Goal: Information Seeking & Learning: Learn about a topic

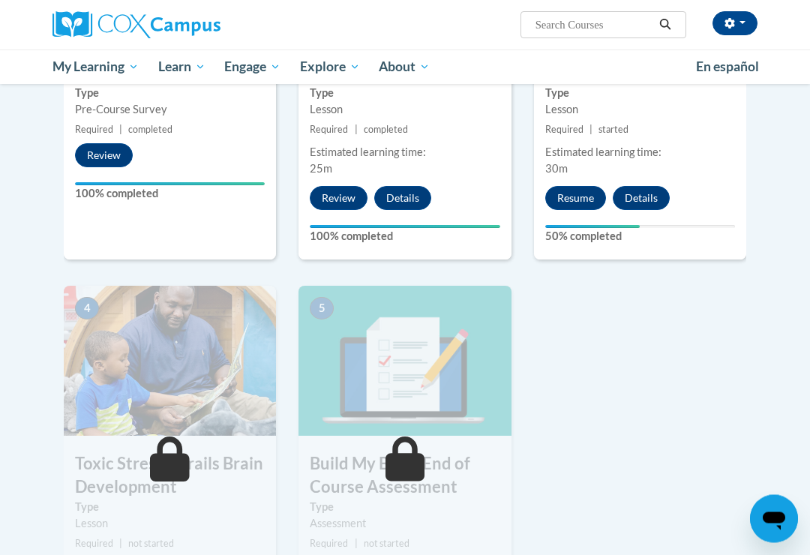
scroll to position [506, 0]
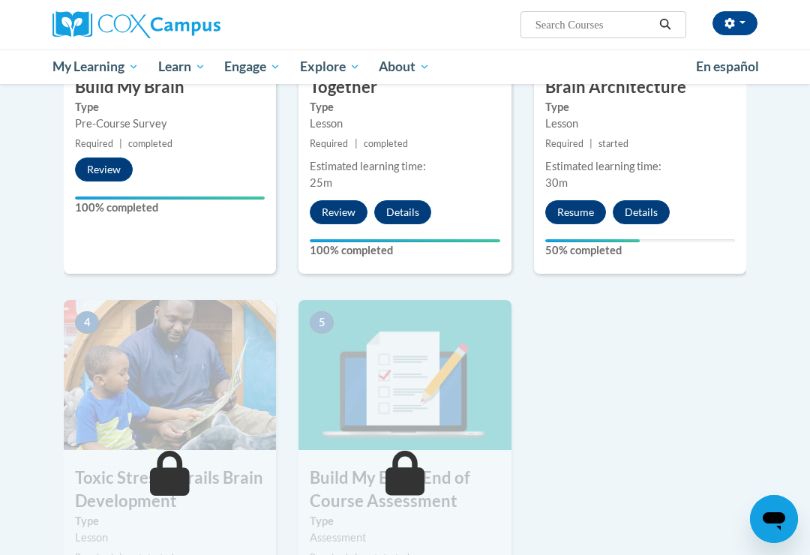
click at [582, 208] on button "Resume" at bounding box center [575, 212] width 61 height 24
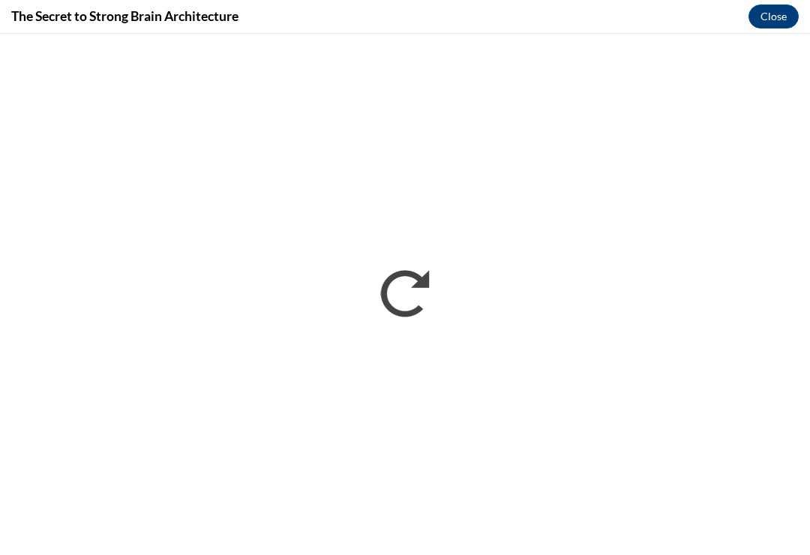
scroll to position [0, 0]
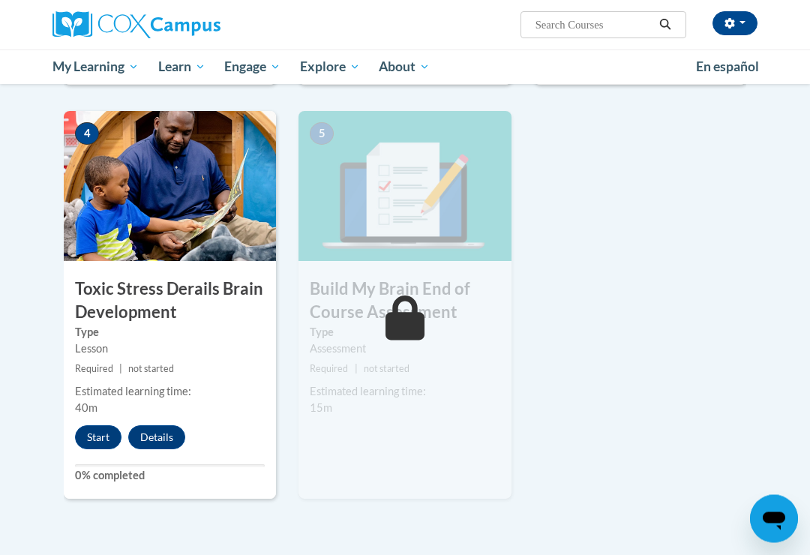
scroll to position [696, 0]
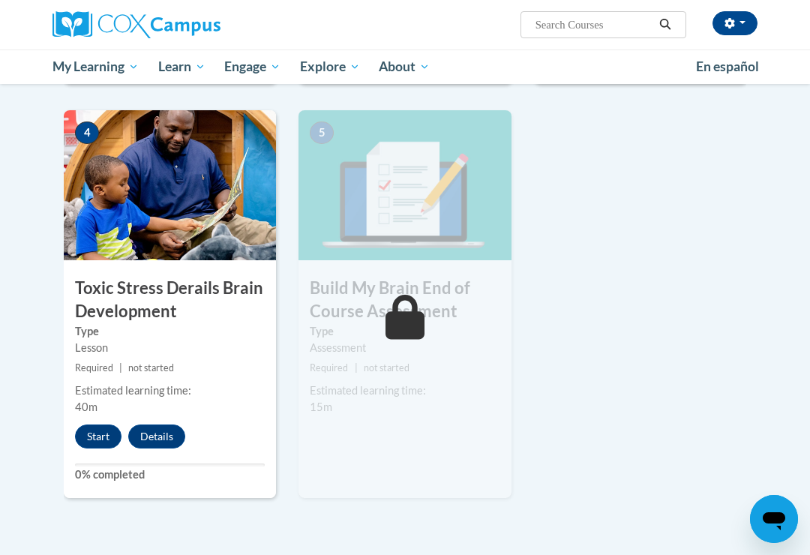
click at [101, 433] on button "Start" at bounding box center [98, 437] width 47 height 24
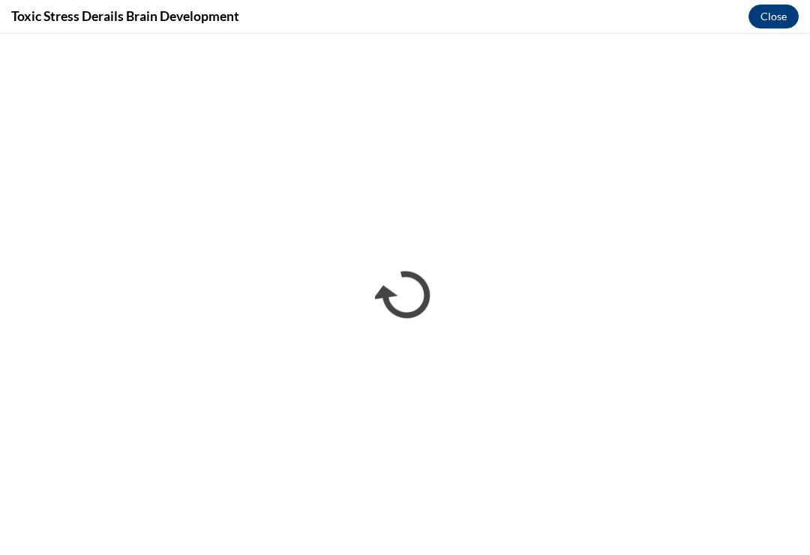
scroll to position [0, 0]
